Goal: Transaction & Acquisition: Book appointment/travel/reservation

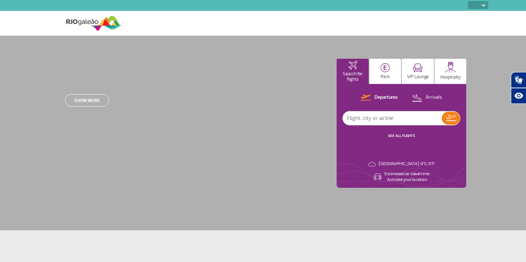
select select
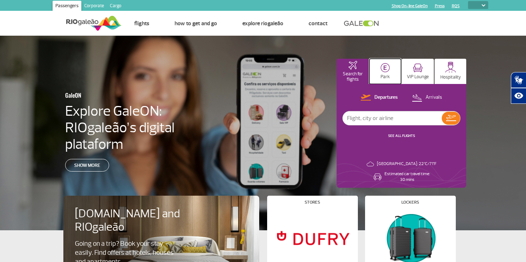
click at [384, 75] on p "Park" at bounding box center [384, 76] width 9 height 5
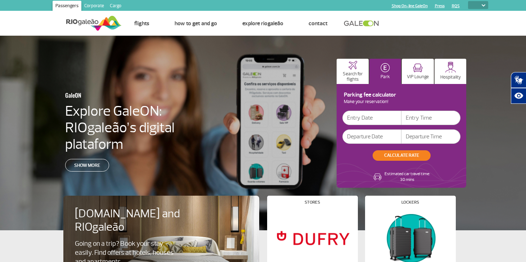
click at [370, 118] on input "text" at bounding box center [371, 117] width 59 height 14
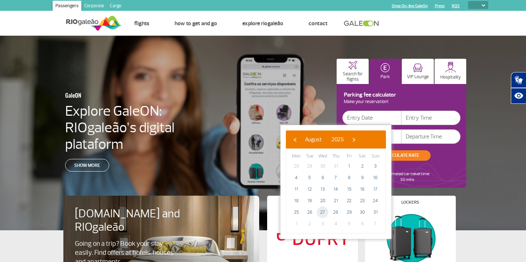
click at [323, 210] on span "27" at bounding box center [323, 212] width 12 height 12
type input "[DATE]"
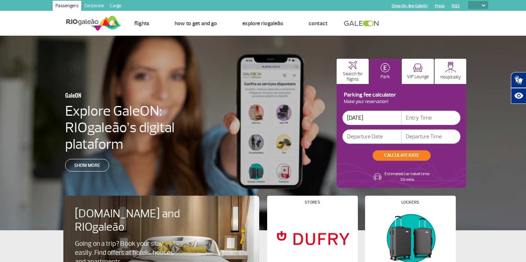
click at [420, 115] on input "text" at bounding box center [430, 117] width 59 height 14
click at [424, 117] on input "text" at bounding box center [430, 117] width 59 height 14
type input "09:15"
click at [386, 137] on input "text" at bounding box center [371, 136] width 59 height 14
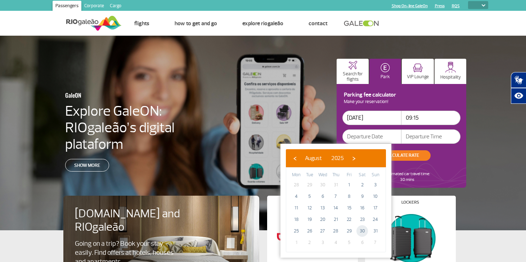
click at [363, 230] on span "30" at bounding box center [362, 231] width 12 height 12
type input "[DATE]"
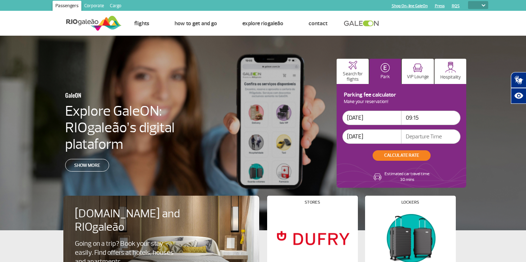
click at [412, 136] on input "text" at bounding box center [430, 136] width 59 height 14
type input "17:30"
click at [398, 154] on button "CALCULATE RATE" at bounding box center [401, 155] width 58 height 10
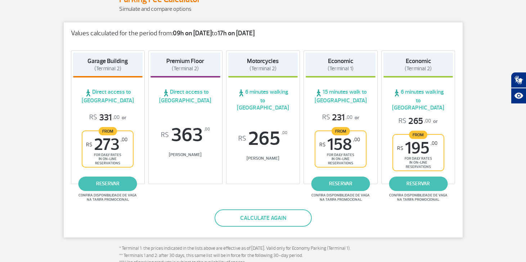
scroll to position [107, 0]
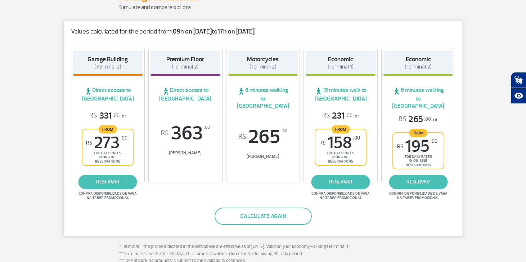
click at [194, 89] on span "Direct access to [GEOGRAPHIC_DATA]" at bounding box center [185, 94] width 70 height 16
click at [180, 137] on span "R$ 363 ,00" at bounding box center [185, 132] width 70 height 19
click at [169, 176] on div "[GEOGRAPHIC_DATA] (Terminal 2) Direct access to Terminal 2 R$ 331 ,00 or From R…" at bounding box center [263, 116] width 399 height 151
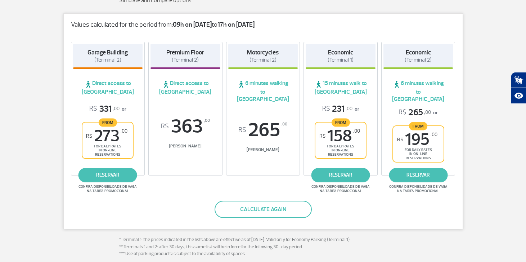
scroll to position [115, 0]
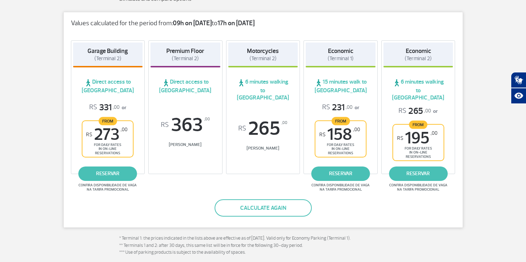
click at [187, 135] on div "R$ 363 ,00 [PERSON_NAME]" at bounding box center [185, 131] width 70 height 32
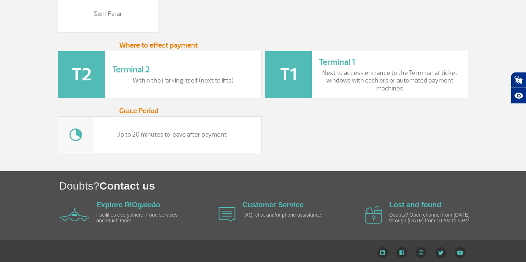
scroll to position [953, 0]
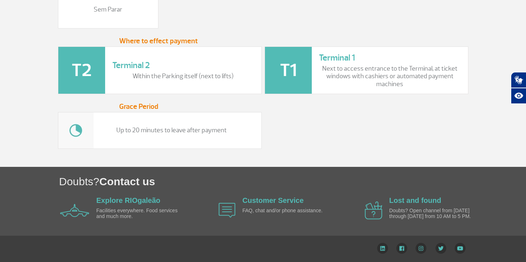
click at [94, 64] on img at bounding box center [81, 70] width 47 height 47
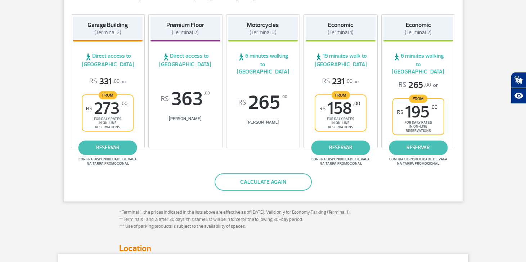
scroll to position [139, 0]
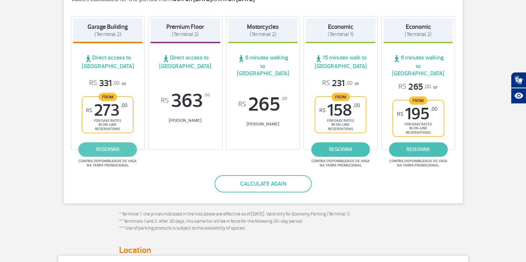
click at [118, 142] on link "reservar" at bounding box center [107, 149] width 59 height 14
